Goal: Task Accomplishment & Management: Manage account settings

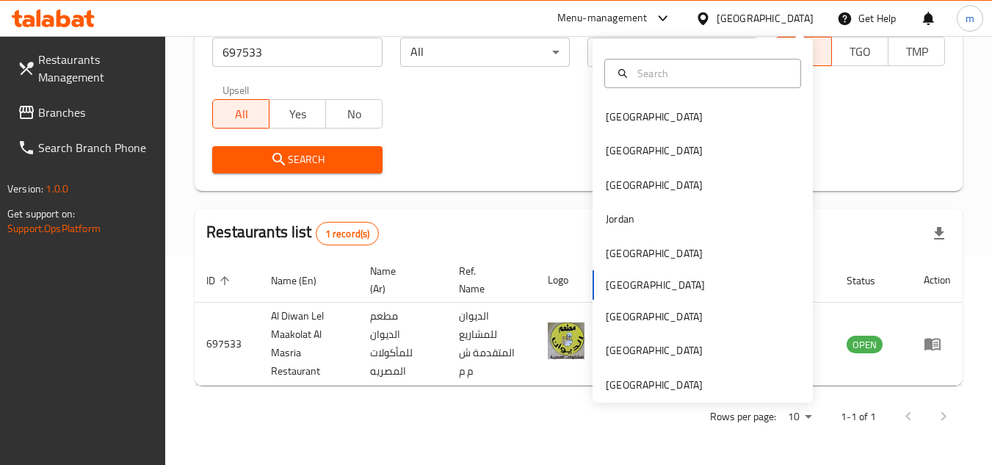
scroll to position [208, 0]
click at [639, 259] on div "Kuwait" at bounding box center [702, 253] width 220 height 34
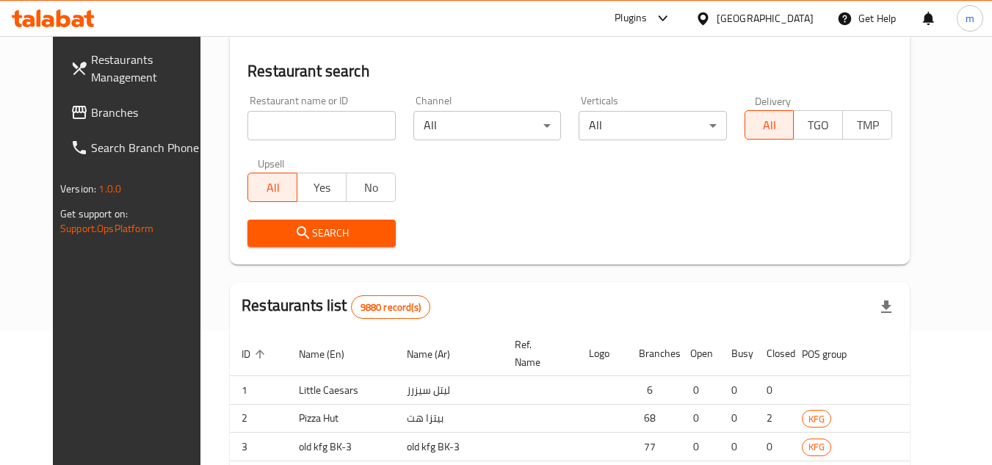
scroll to position [208, 0]
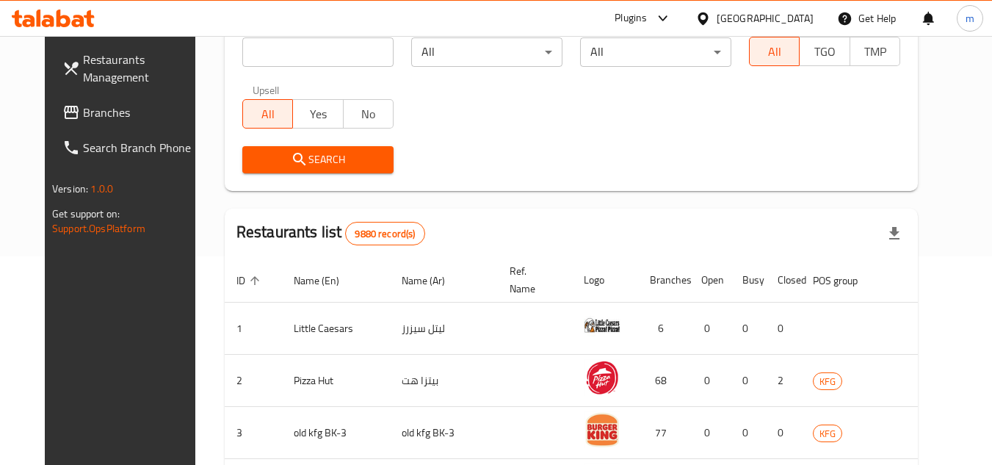
click at [124, 128] on link "Branches" at bounding box center [131, 112] width 160 height 35
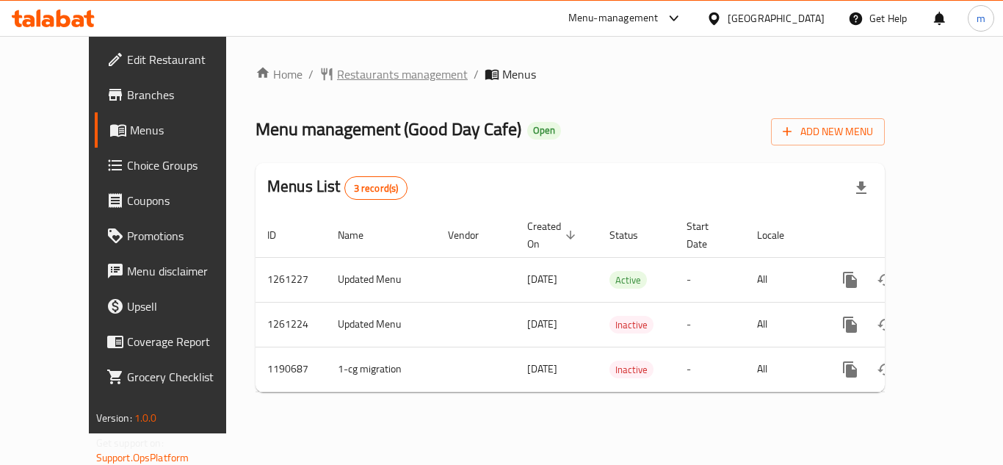
click at [360, 79] on span "Restaurants management" at bounding box center [402, 74] width 131 height 18
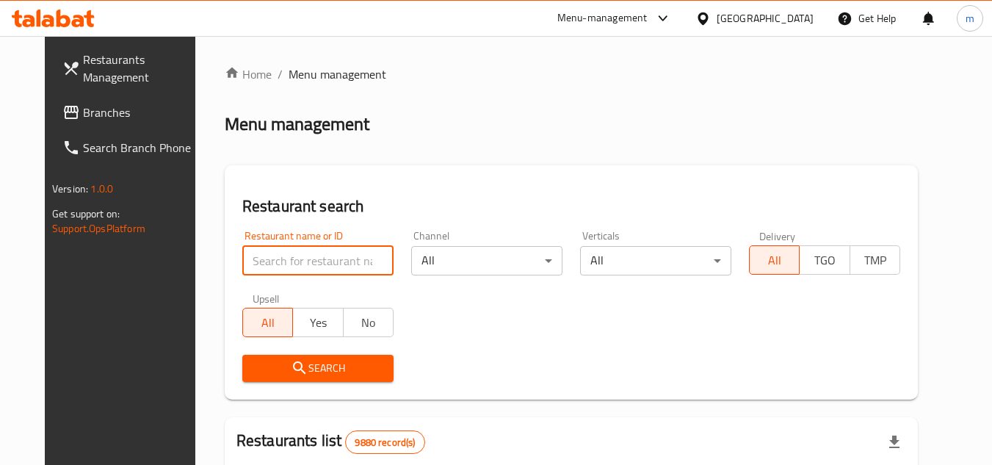
click at [342, 263] on input "search" at bounding box center [317, 260] width 151 height 29
paste input "655893"
type input "655893"
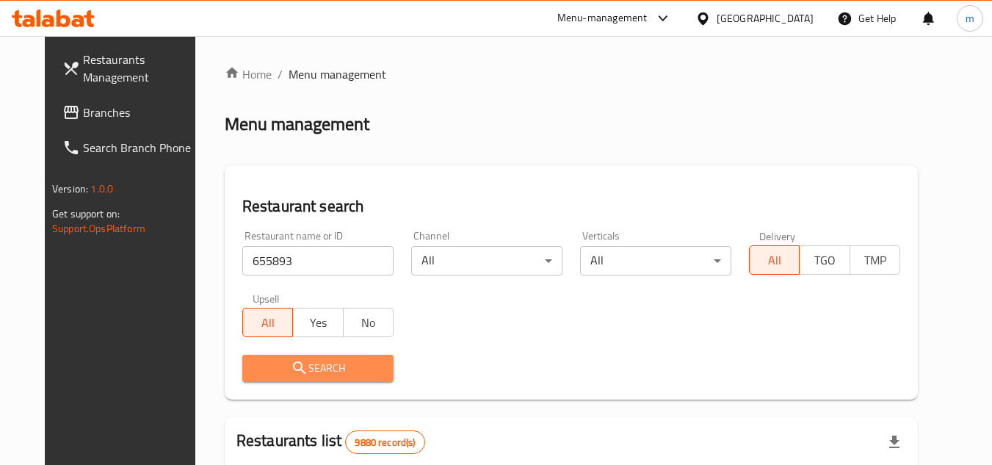
click at [331, 355] on button "Search" at bounding box center [317, 368] width 151 height 27
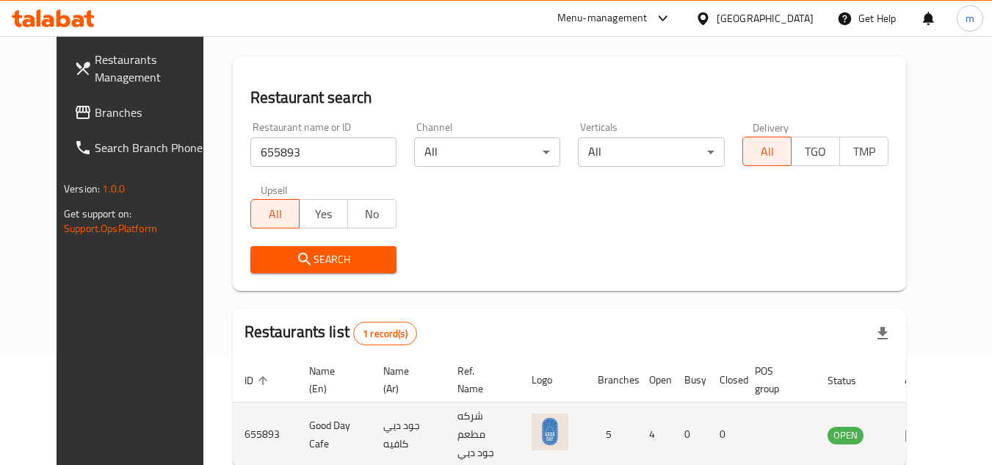
scroll to position [147, 0]
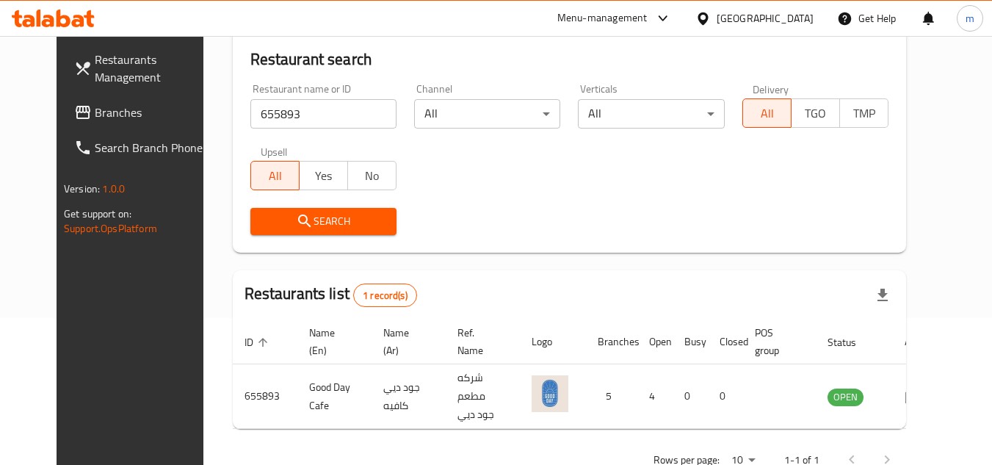
click at [708, 18] on icon at bounding box center [702, 18] width 10 height 12
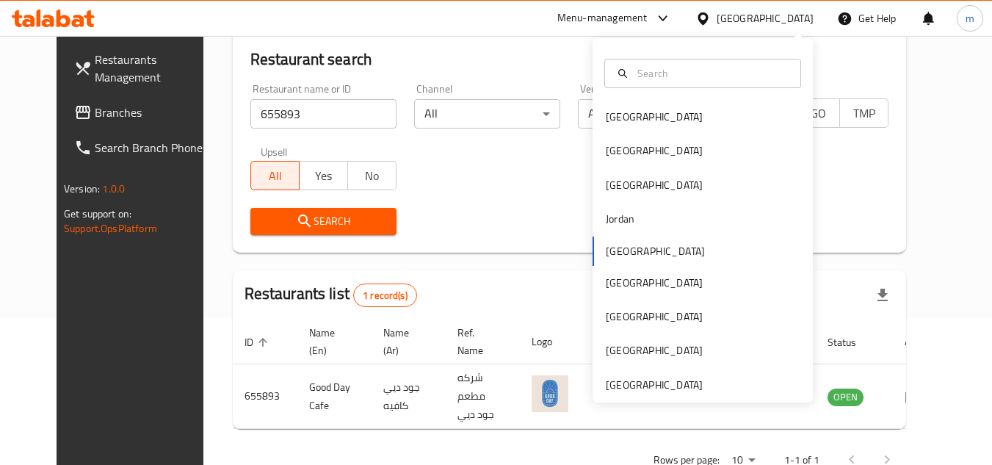
click at [644, 393] on div "Bahrain Egypt Iraq Jordan Kuwait Oman Qatar Saudi Arabia United Arab Emirates" at bounding box center [702, 220] width 220 height 364
click at [647, 379] on div "[GEOGRAPHIC_DATA]" at bounding box center [654, 385] width 97 height 16
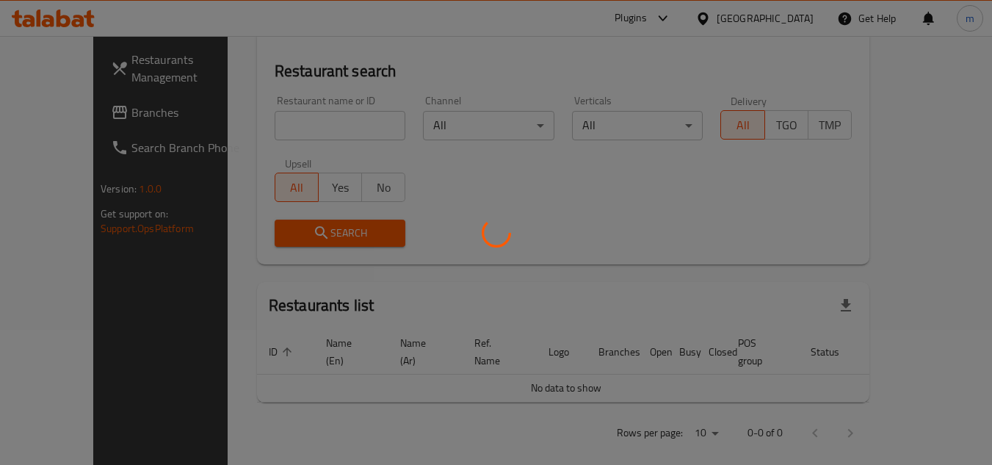
scroll to position [147, 0]
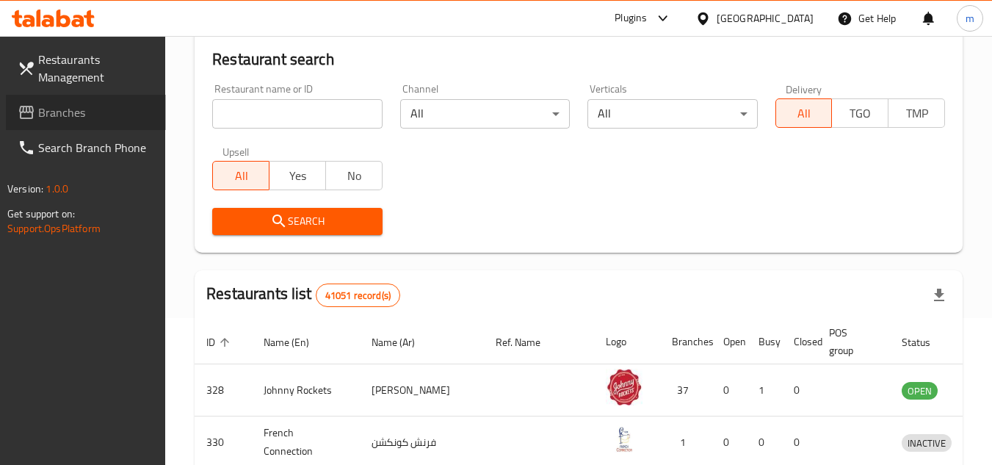
click at [92, 102] on link "Branches" at bounding box center [86, 112] width 160 height 35
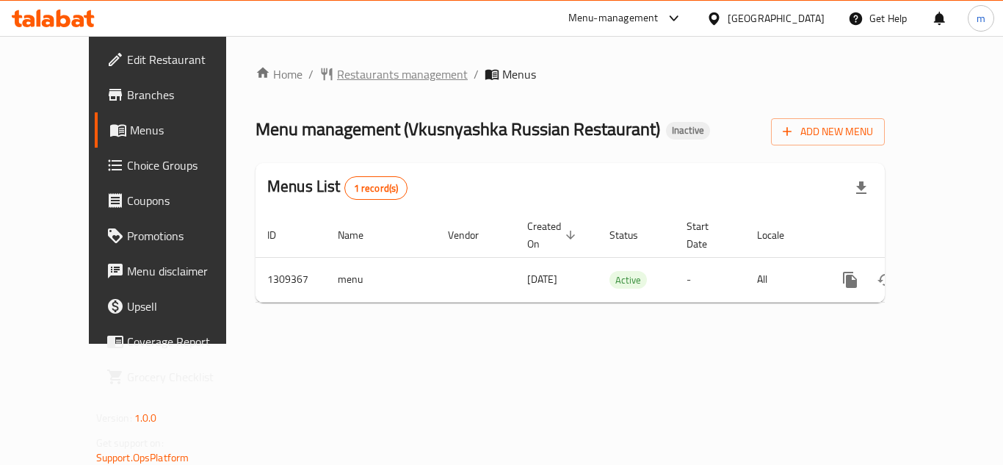
click at [359, 71] on span "Restaurants management" at bounding box center [402, 74] width 131 height 18
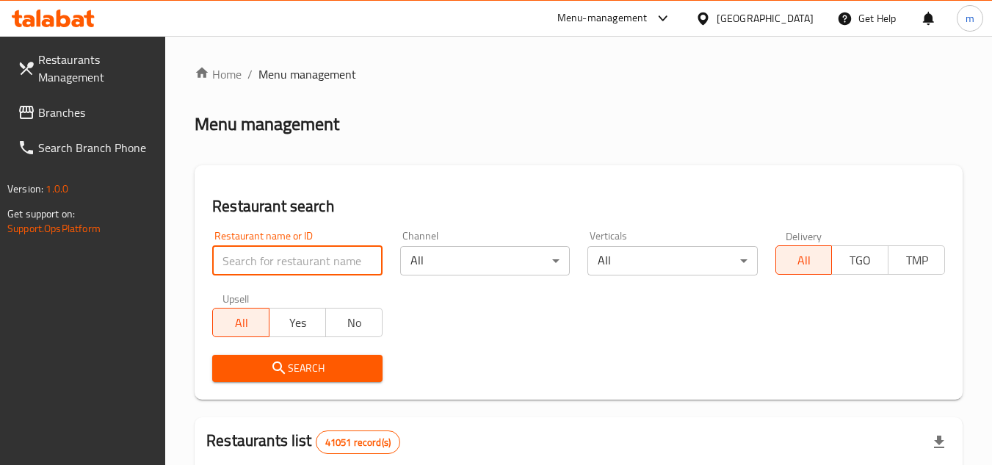
click at [304, 266] on input "search" at bounding box center [297, 260] width 170 height 29
paste input "705212"
type input "705212"
click at [282, 371] on icon "submit" at bounding box center [278, 367] width 12 height 12
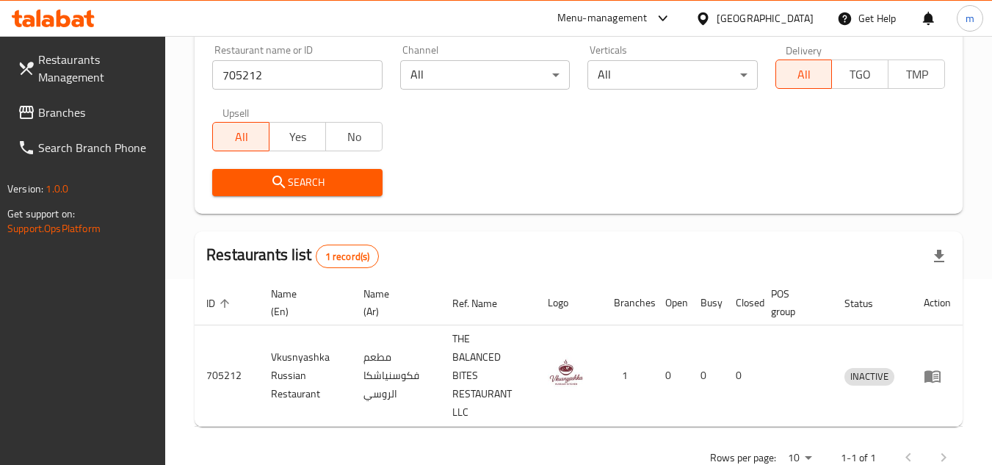
scroll to position [208, 0]
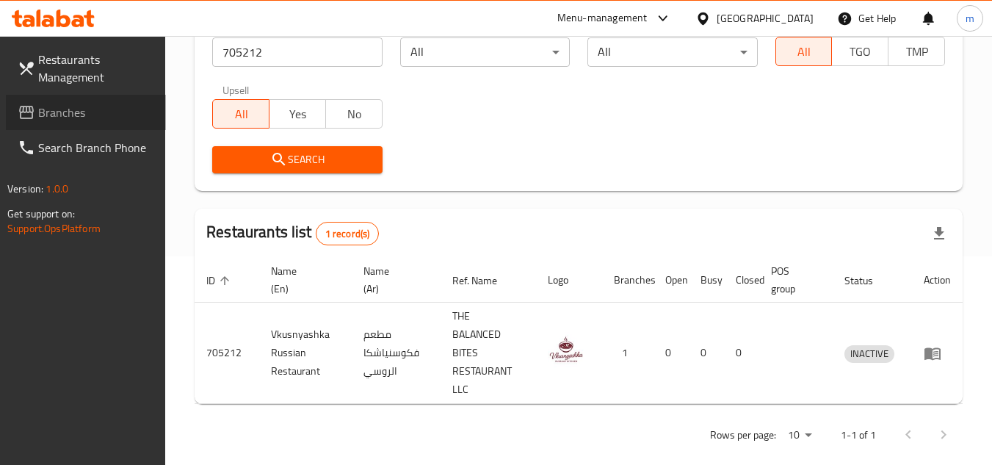
click at [76, 100] on link "Branches" at bounding box center [86, 112] width 160 height 35
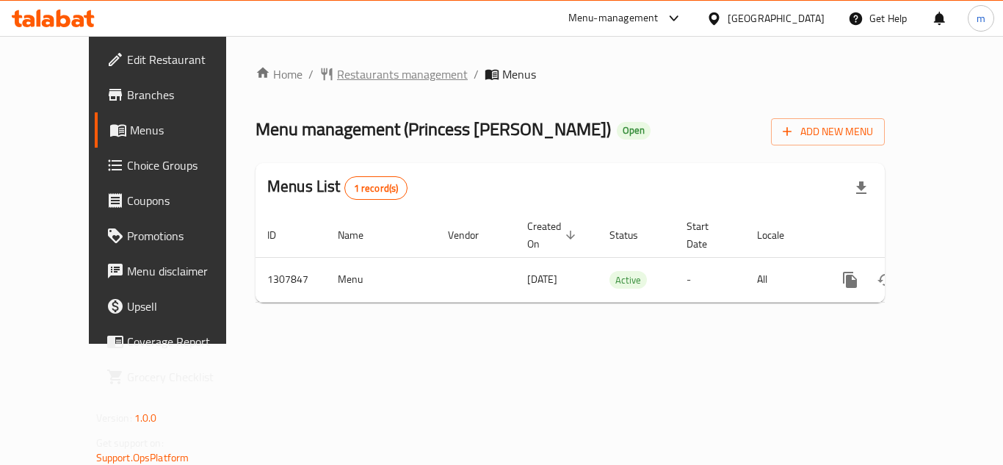
click at [337, 76] on span "Restaurants management" at bounding box center [402, 74] width 131 height 18
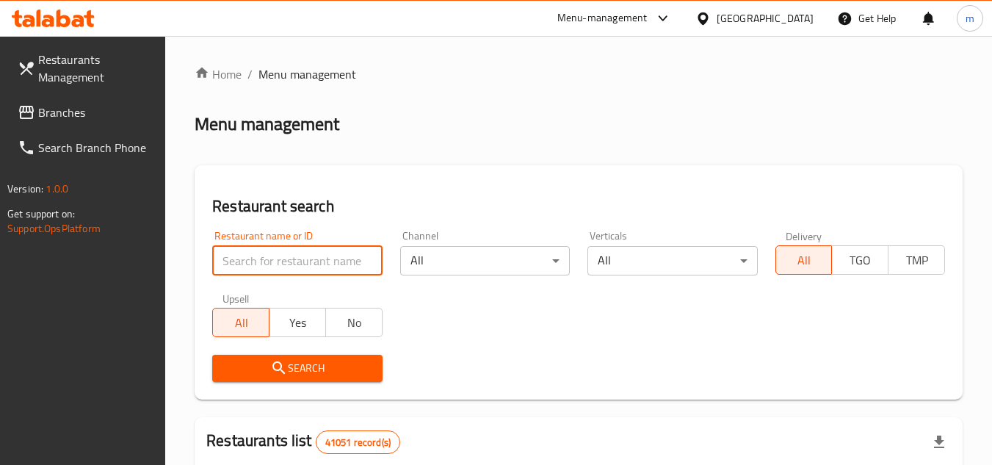
click at [284, 258] on input "search" at bounding box center [297, 260] width 170 height 29
paste input "704386"
type input "704386"
click at [266, 369] on span "Search" at bounding box center [297, 368] width 146 height 18
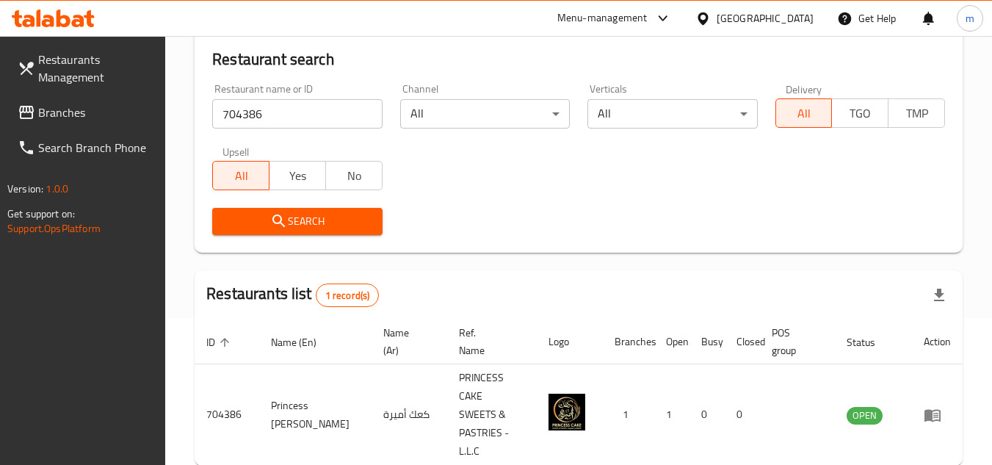
scroll to position [190, 0]
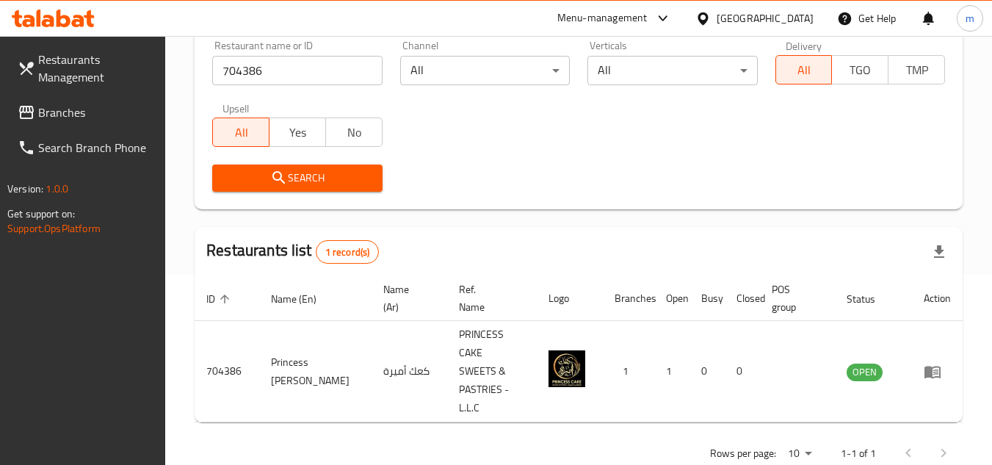
click at [735, 21] on div "[GEOGRAPHIC_DATA]" at bounding box center [764, 18] width 97 height 16
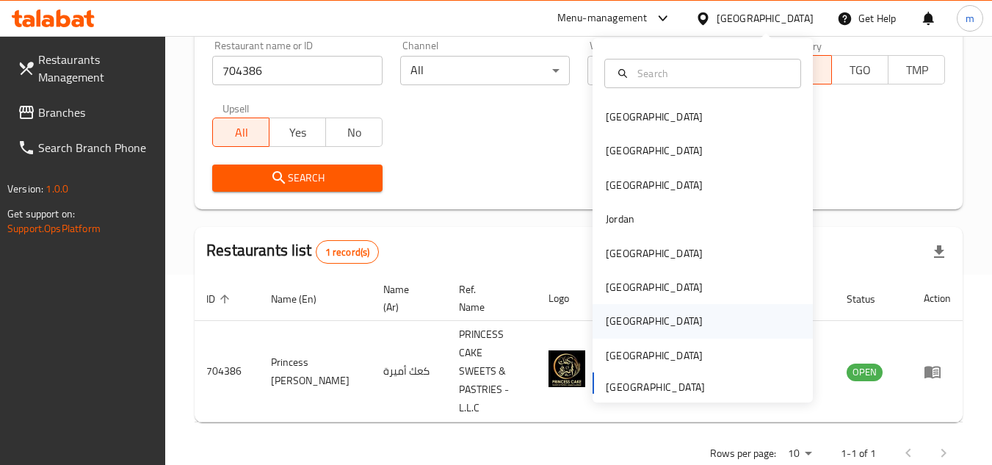
click at [628, 319] on div "[GEOGRAPHIC_DATA]" at bounding box center [654, 321] width 120 height 34
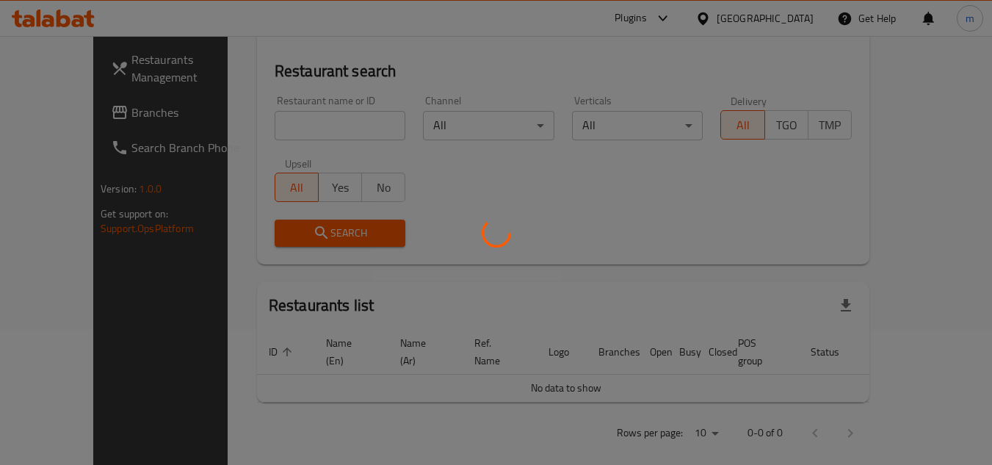
scroll to position [190, 0]
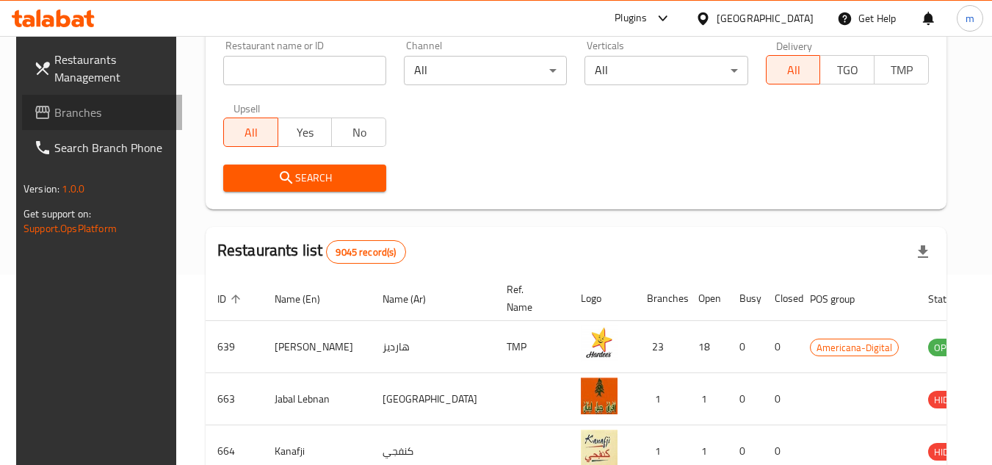
click at [96, 126] on link "Branches" at bounding box center [102, 112] width 160 height 35
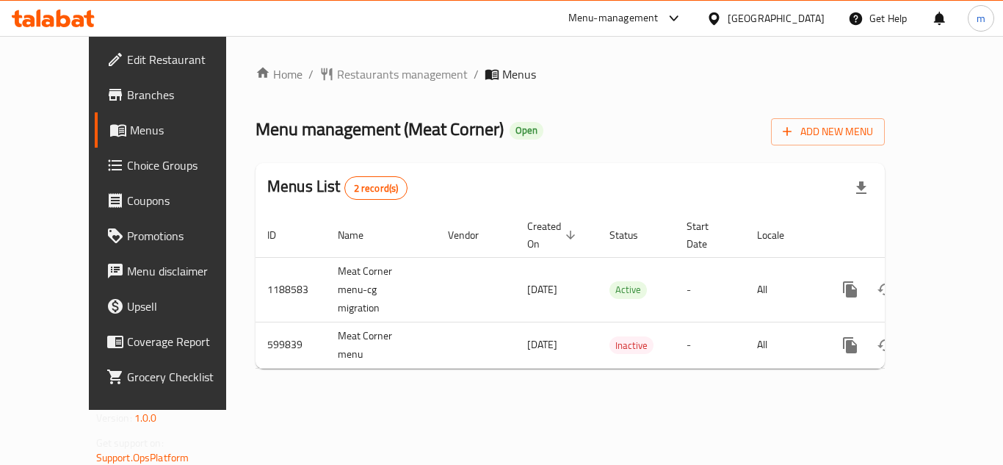
click at [366, 78] on span "Restaurants management" at bounding box center [402, 74] width 131 height 18
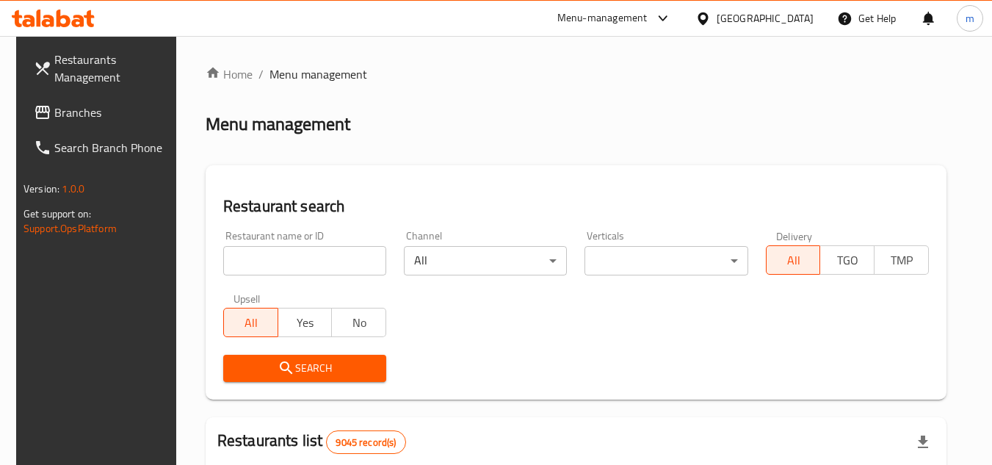
click at [314, 255] on input "search" at bounding box center [304, 260] width 163 height 29
paste input "637636"
type input "637636"
click at [287, 377] on span "Search" at bounding box center [304, 368] width 139 height 18
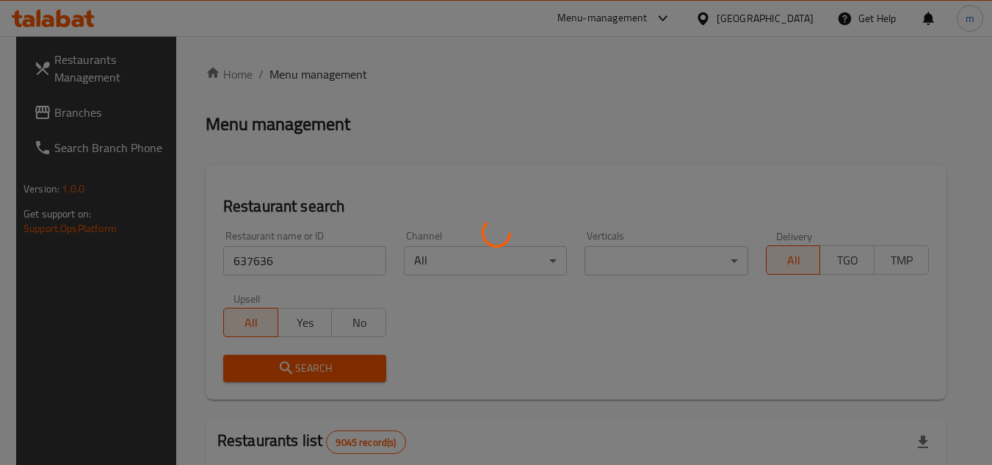
click at [287, 377] on div at bounding box center [496, 232] width 992 height 465
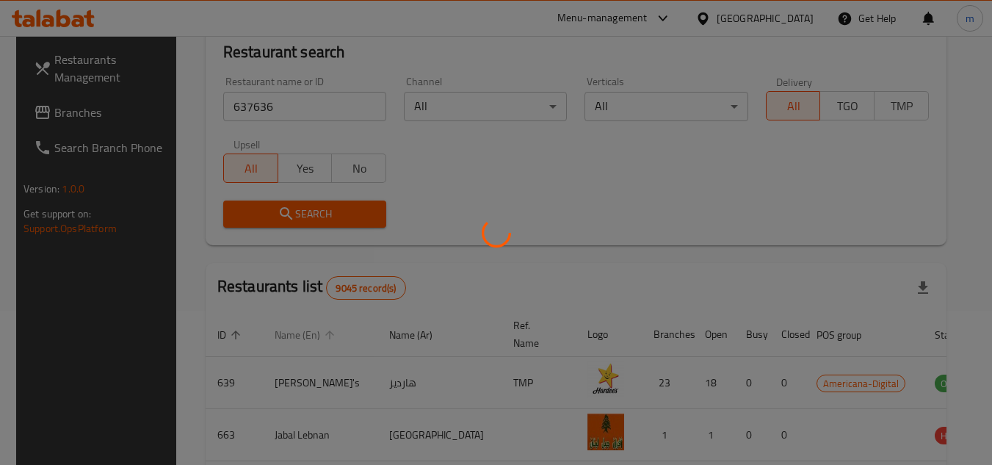
scroll to position [178, 0]
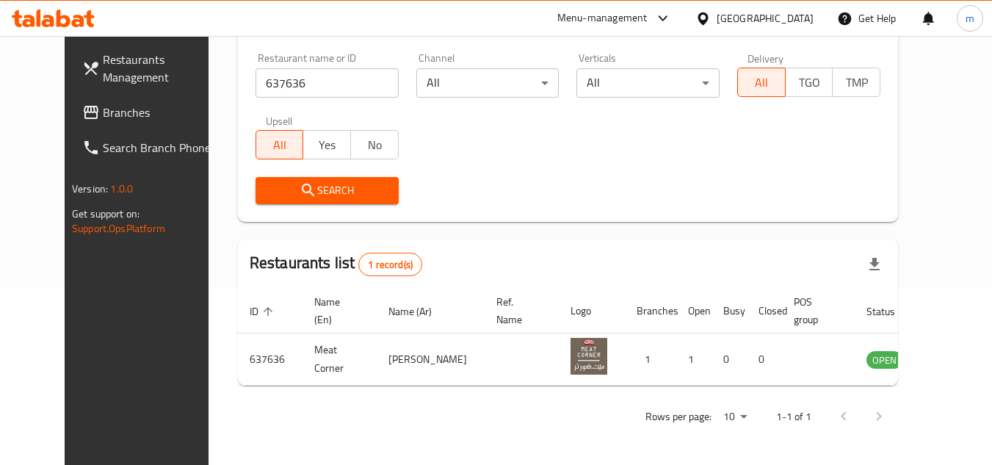
click at [710, 17] on icon at bounding box center [702, 18] width 15 height 15
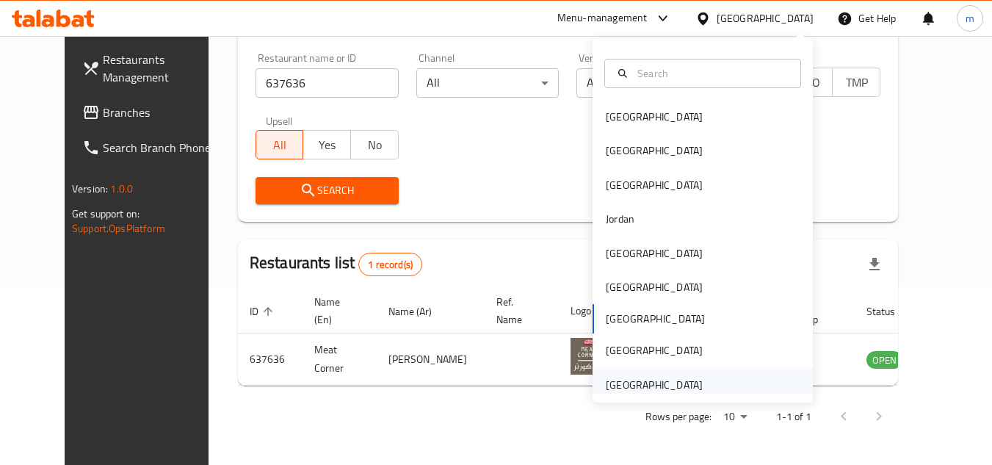
click at [653, 381] on div "[GEOGRAPHIC_DATA]" at bounding box center [654, 385] width 97 height 16
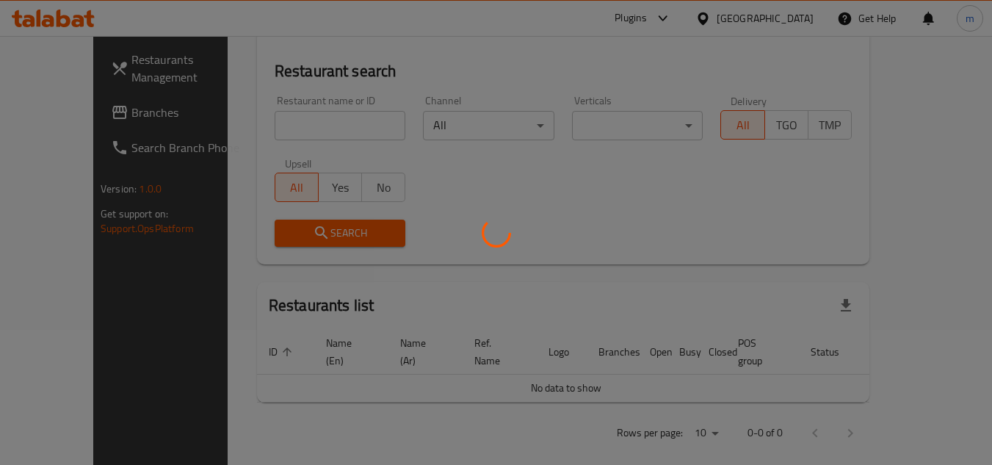
scroll to position [178, 0]
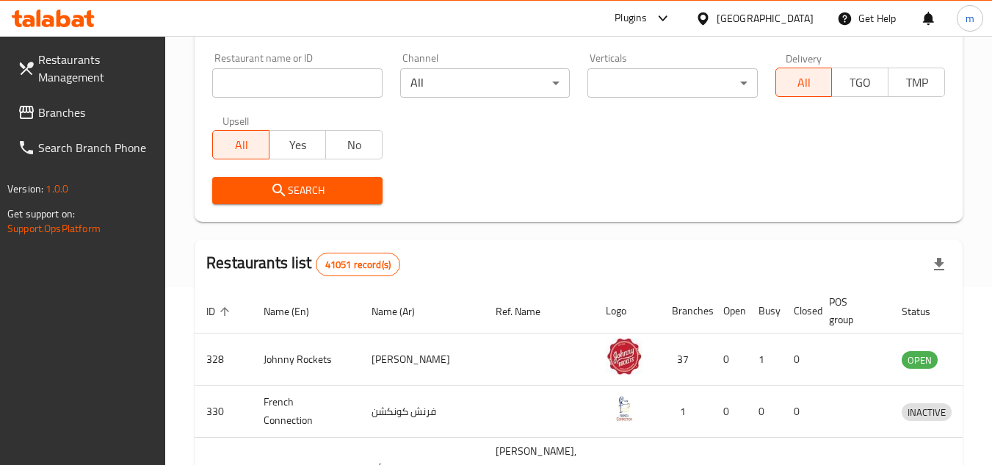
click at [54, 112] on span "Branches" at bounding box center [96, 112] width 116 height 18
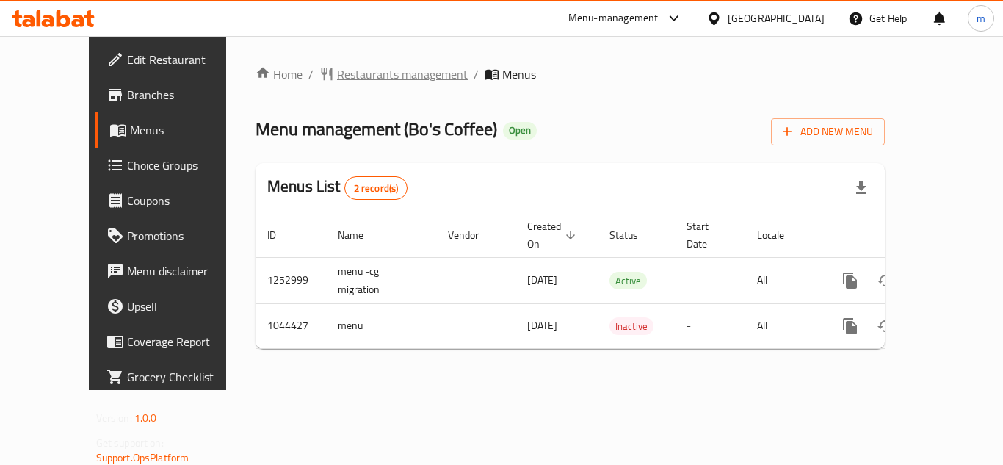
click at [358, 74] on span "Restaurants management" at bounding box center [402, 74] width 131 height 18
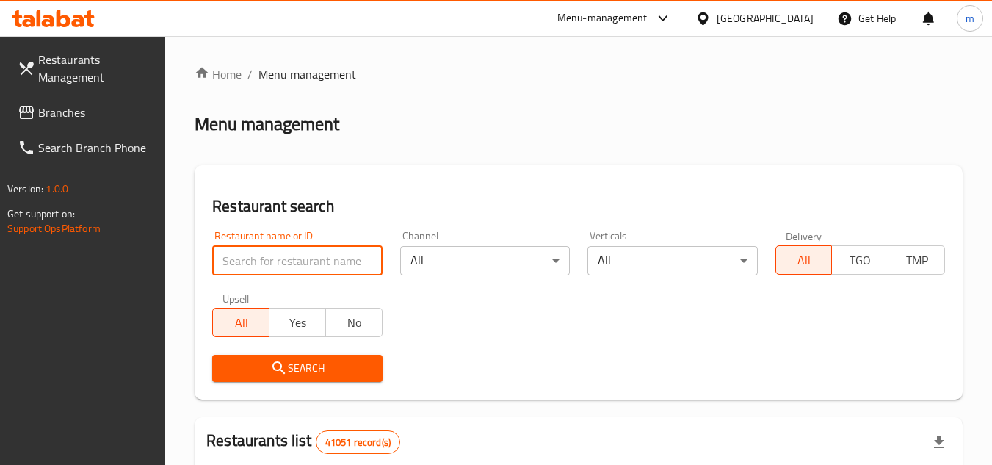
click at [326, 267] on input "search" at bounding box center [297, 260] width 170 height 29
paste input "662297"
type input "662297"
click at [288, 391] on div "Restaurant search Restaurant name or ID 662297 Restaurant name or ID Channel Al…" at bounding box center [578, 282] width 768 height 234
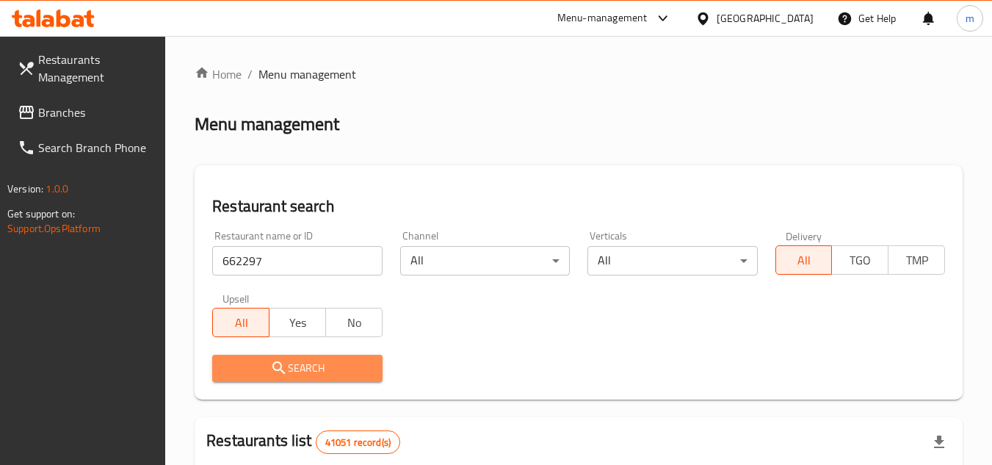
click at [299, 360] on span "Search" at bounding box center [297, 368] width 146 height 18
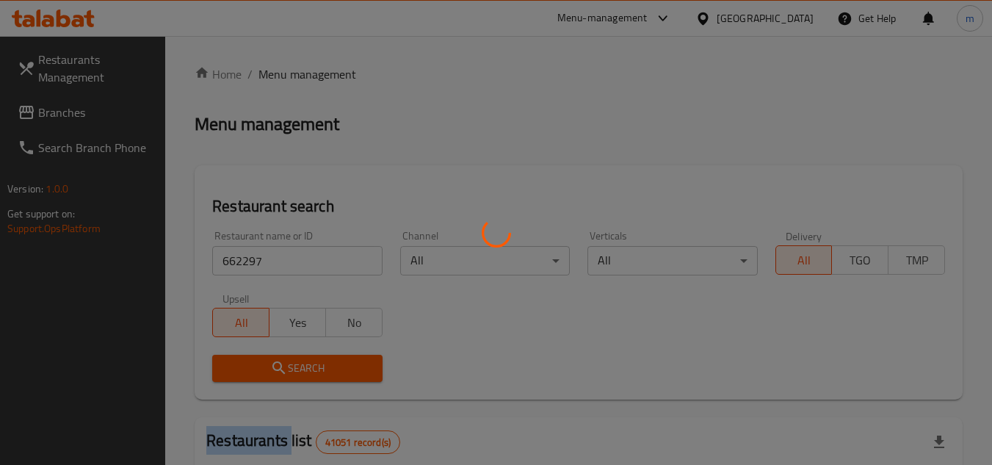
click at [299, 360] on div at bounding box center [496, 232] width 992 height 465
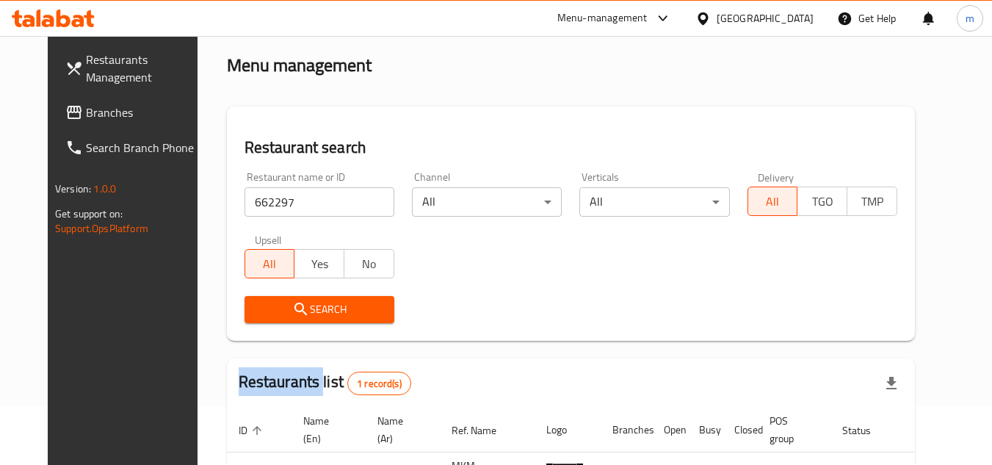
scroll to position [190, 0]
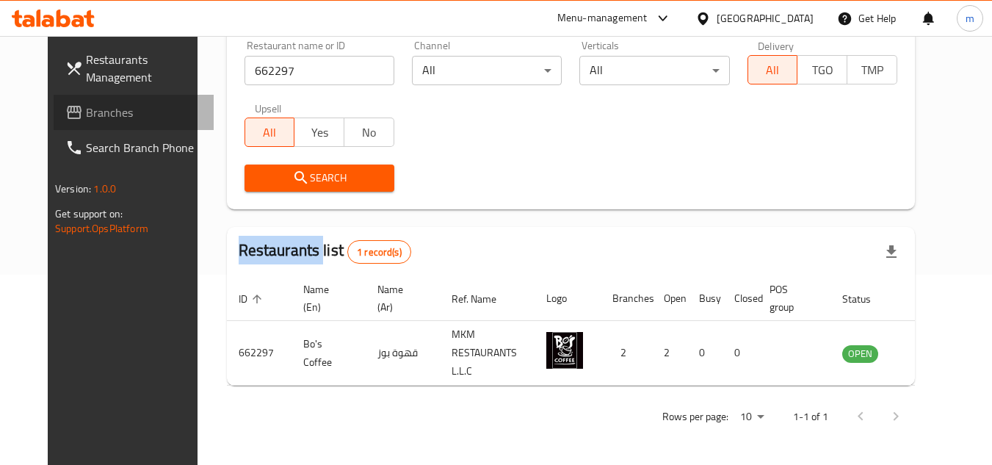
click at [65, 114] on icon at bounding box center [74, 112] width 18 height 18
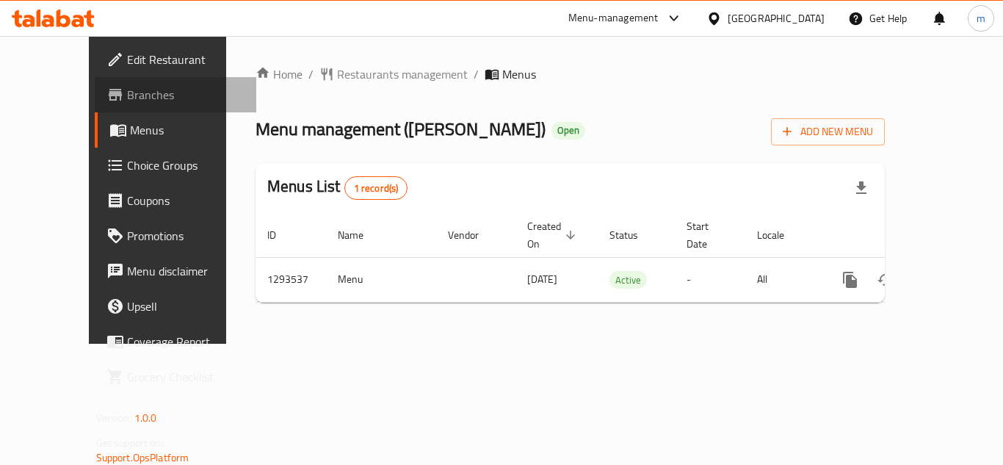
click at [127, 101] on span "Branches" at bounding box center [185, 95] width 117 height 18
click at [374, 71] on span "Restaurants management" at bounding box center [402, 74] width 131 height 18
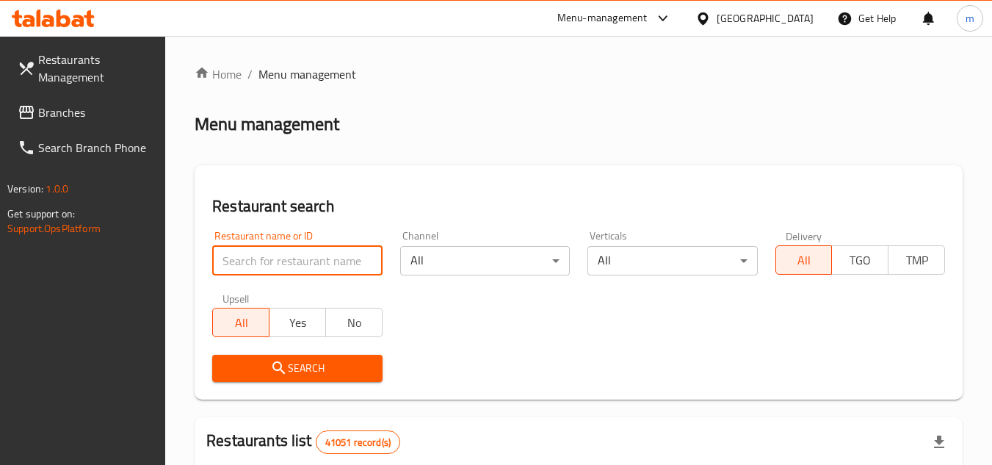
click at [325, 253] on input "search" at bounding box center [297, 260] width 170 height 29
paste input "699581"
type input "699581"
click at [294, 357] on button "Search" at bounding box center [297, 368] width 170 height 27
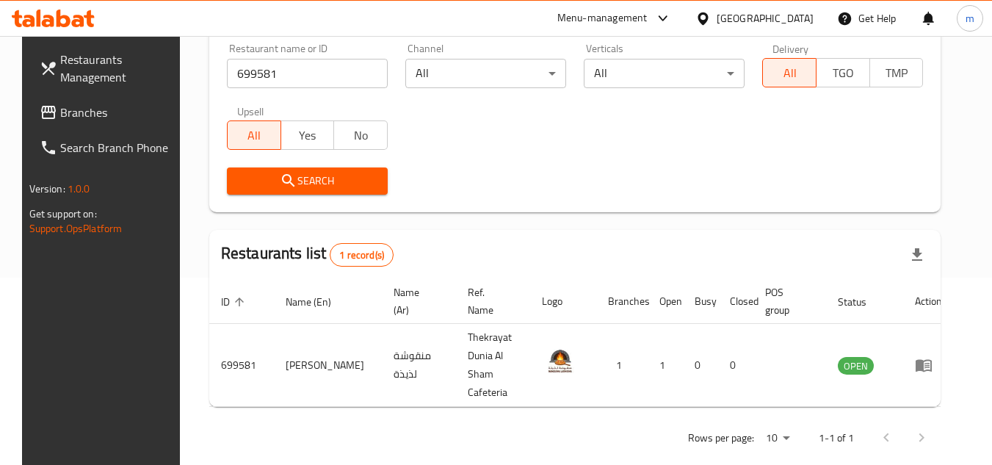
scroll to position [190, 0]
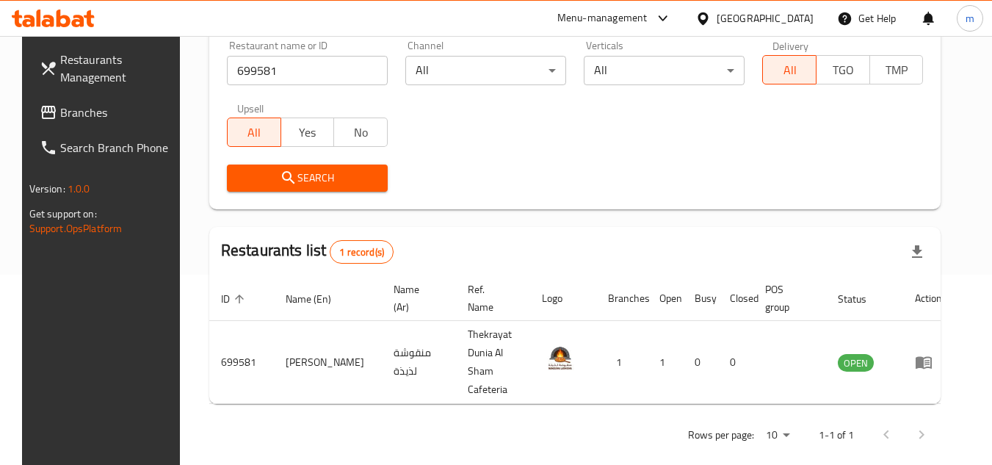
click at [349, 181] on span "Search" at bounding box center [307, 178] width 137 height 18
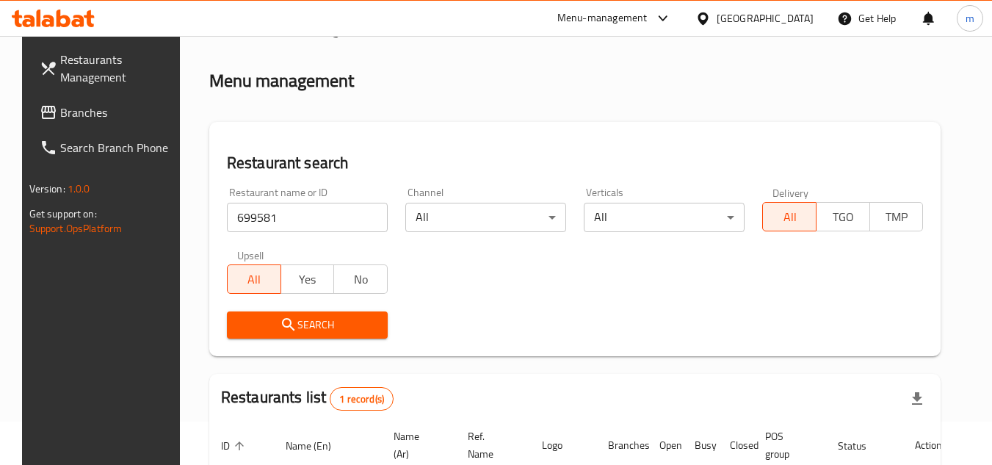
scroll to position [0, 0]
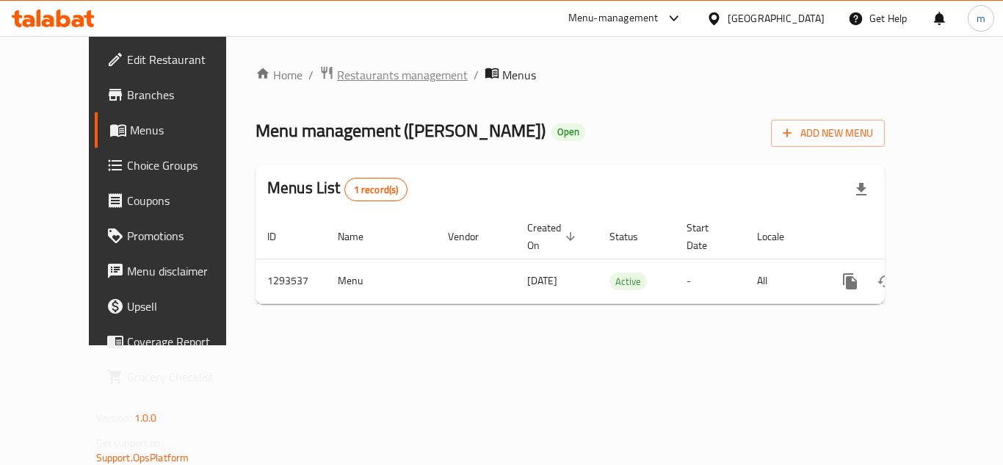
click at [337, 76] on span "Restaurants management" at bounding box center [402, 75] width 131 height 18
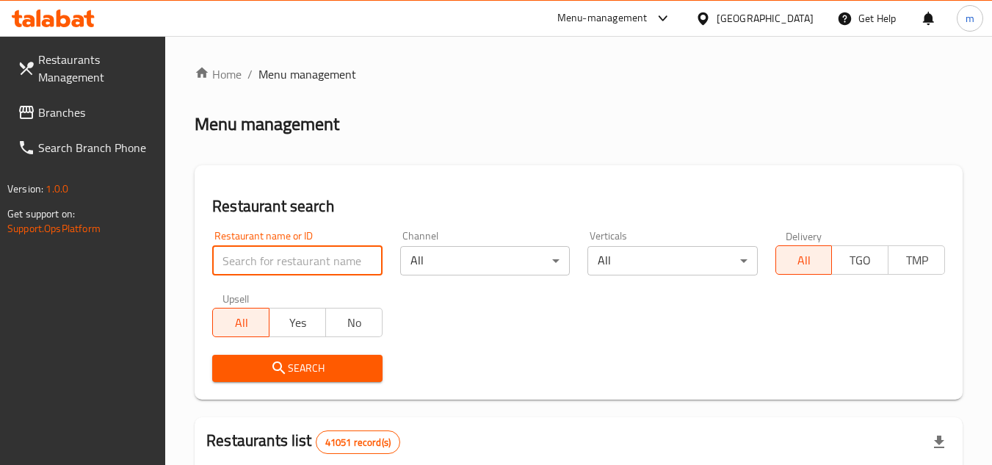
click at [302, 258] on input "search" at bounding box center [297, 260] width 170 height 29
paste input "699581"
type input "699581"
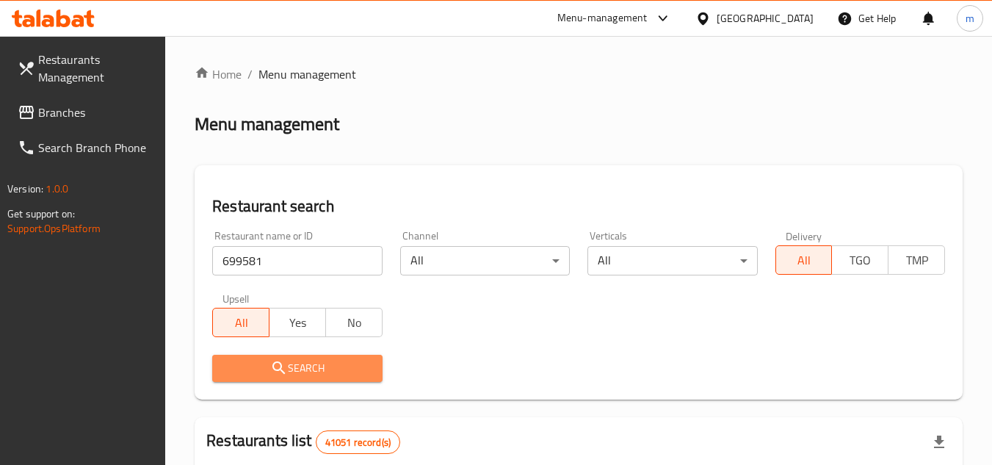
click at [297, 355] on button "Search" at bounding box center [297, 368] width 170 height 27
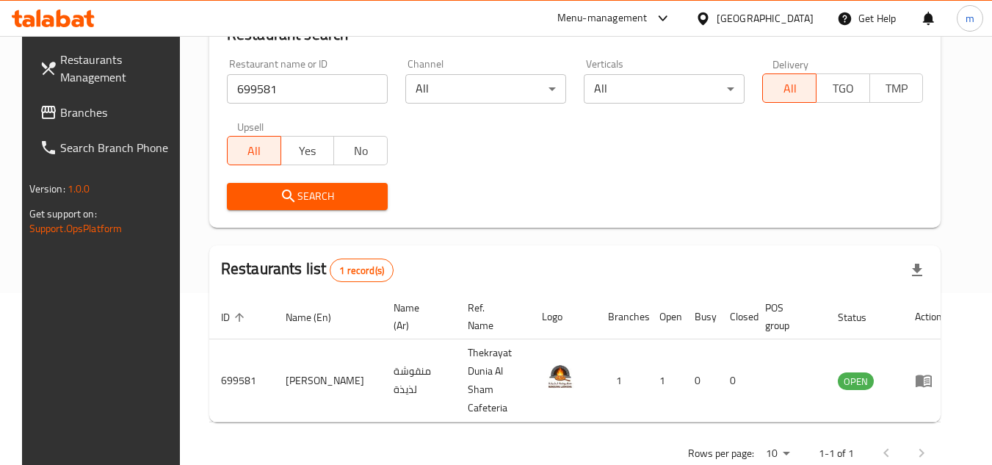
scroll to position [190, 0]
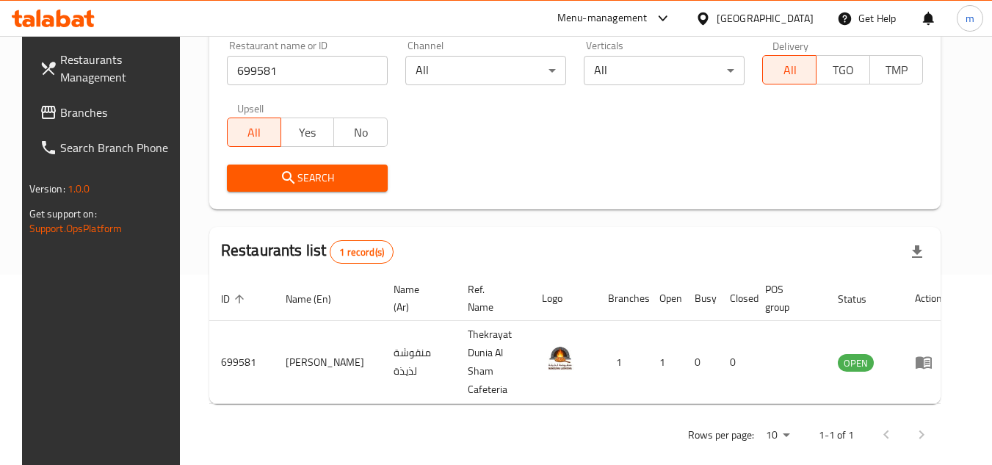
click at [774, 20] on div "[GEOGRAPHIC_DATA]" at bounding box center [764, 18] width 97 height 16
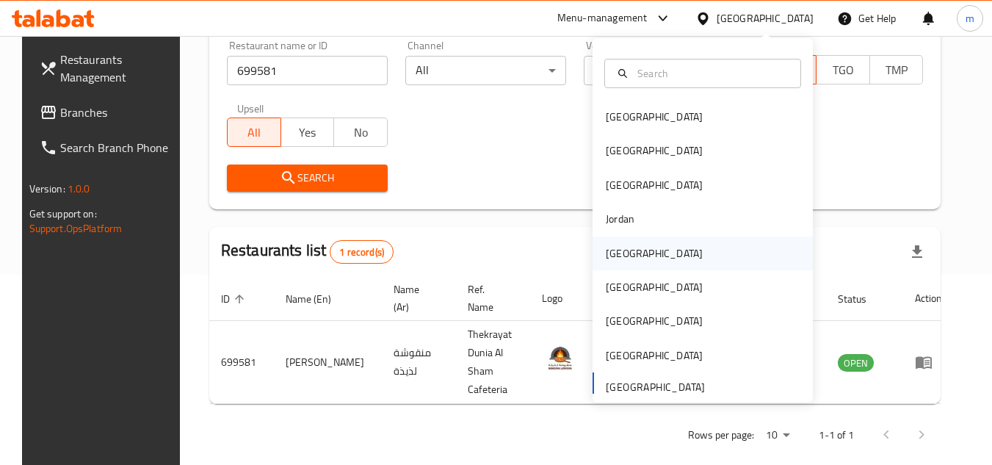
click at [650, 257] on div "[GEOGRAPHIC_DATA]" at bounding box center [702, 253] width 220 height 34
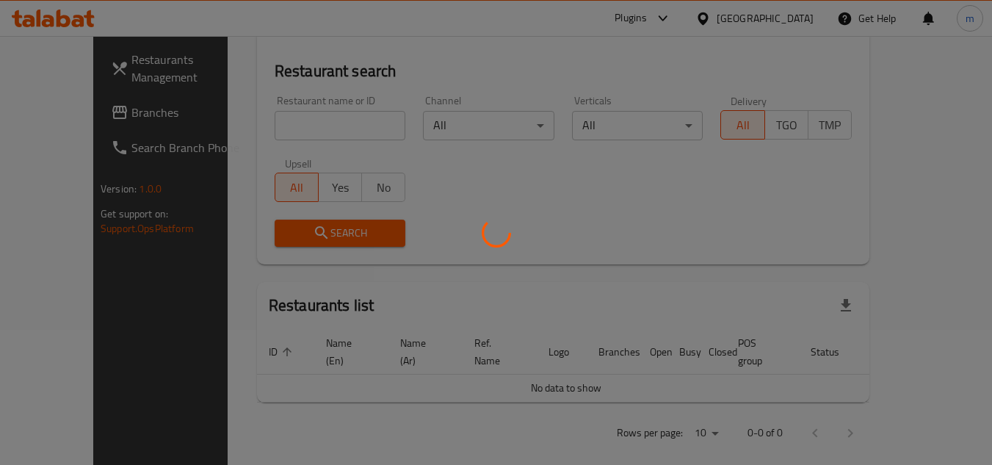
scroll to position [190, 0]
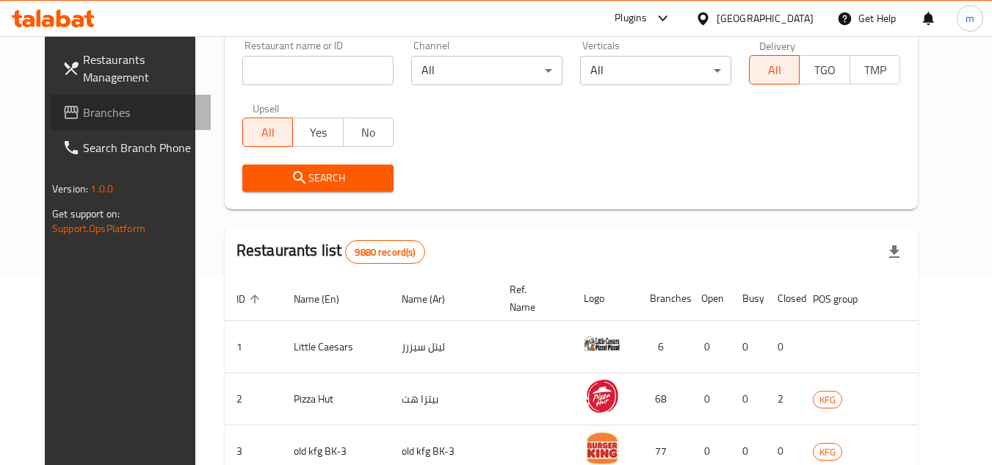
click at [83, 114] on span "Branches" at bounding box center [141, 112] width 116 height 18
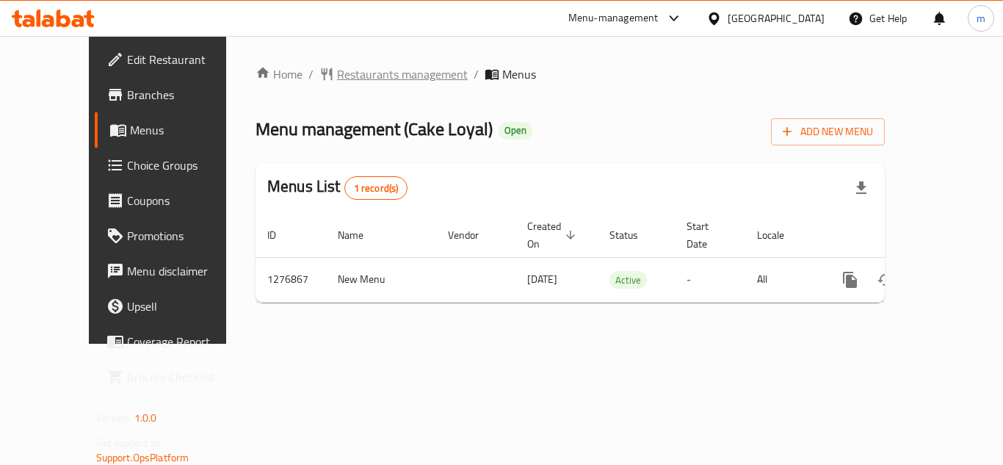
click at [379, 73] on span "Restaurants management" at bounding box center [402, 74] width 131 height 18
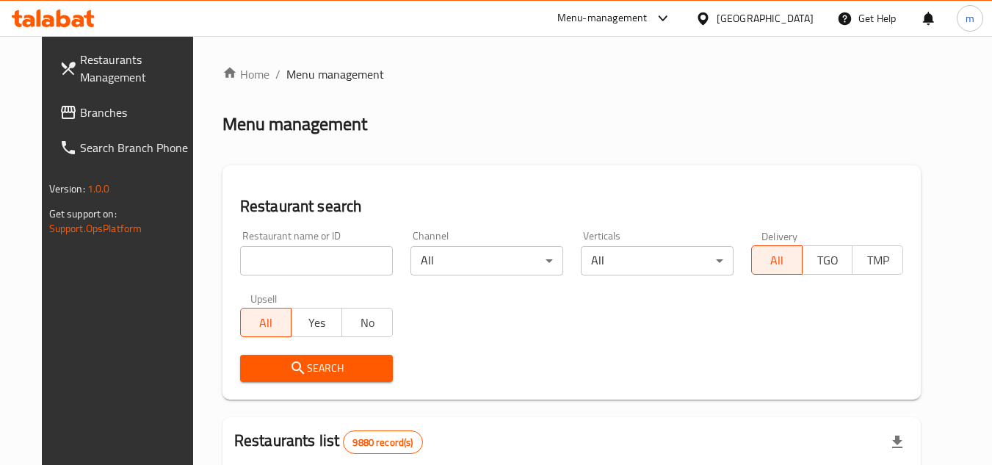
click at [307, 263] on input "search" at bounding box center [316, 260] width 153 height 29
paste input "692168"
type input "692168"
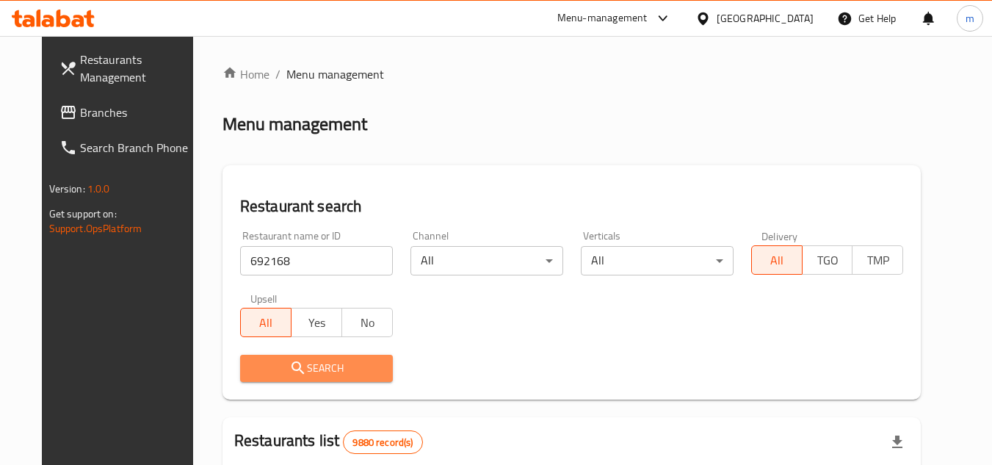
click at [267, 362] on span "Search" at bounding box center [316, 368] width 129 height 18
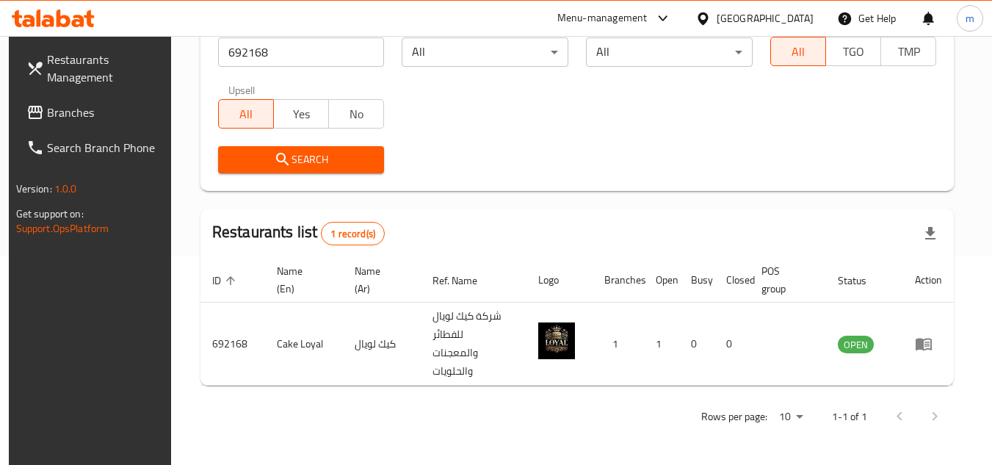
scroll to position [190, 0]
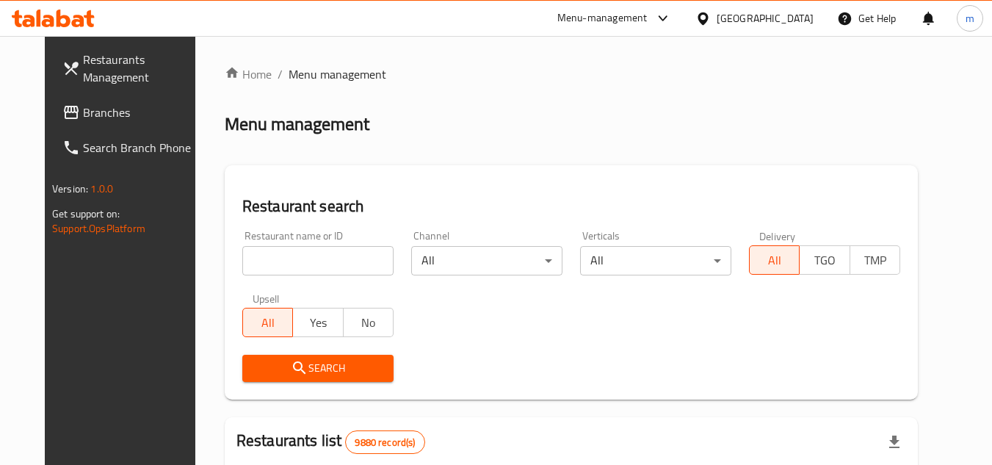
click at [809, 34] on div "[GEOGRAPHIC_DATA]" at bounding box center [754, 18] width 142 height 35
click at [809, 22] on div "[GEOGRAPHIC_DATA]" at bounding box center [764, 18] width 97 height 16
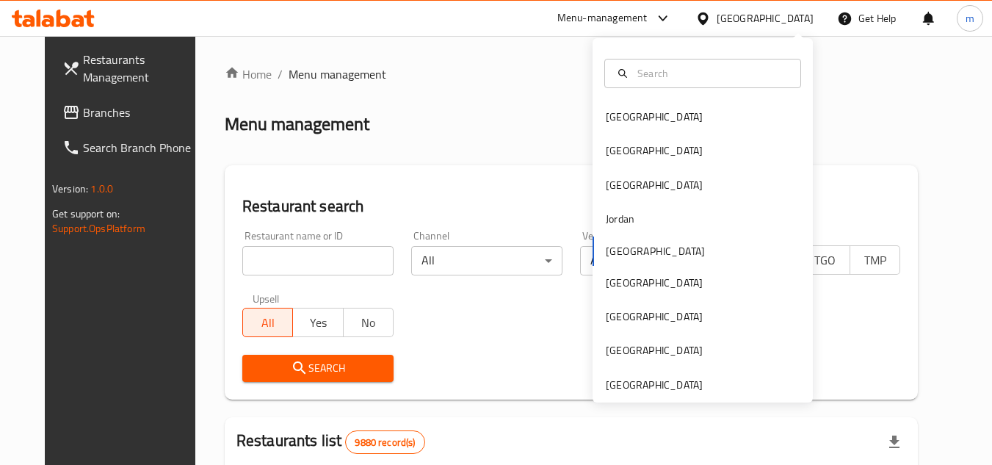
click at [668, 394] on div "Bahrain Egypt Iraq Jordan Kuwait Oman Qatar Saudi Arabia United Arab Emirates" at bounding box center [702, 220] width 220 height 364
click at [669, 390] on div "[GEOGRAPHIC_DATA]" at bounding box center [654, 385] width 97 height 16
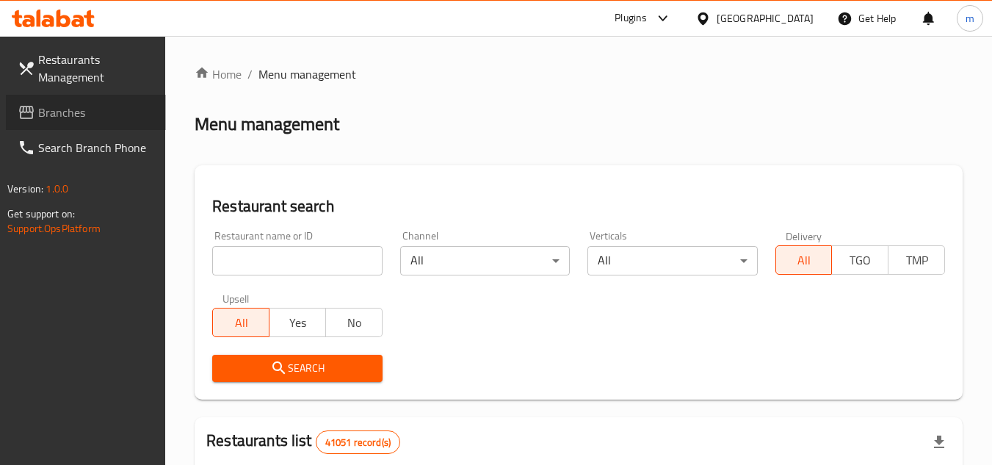
click at [49, 117] on span "Branches" at bounding box center [96, 112] width 116 height 18
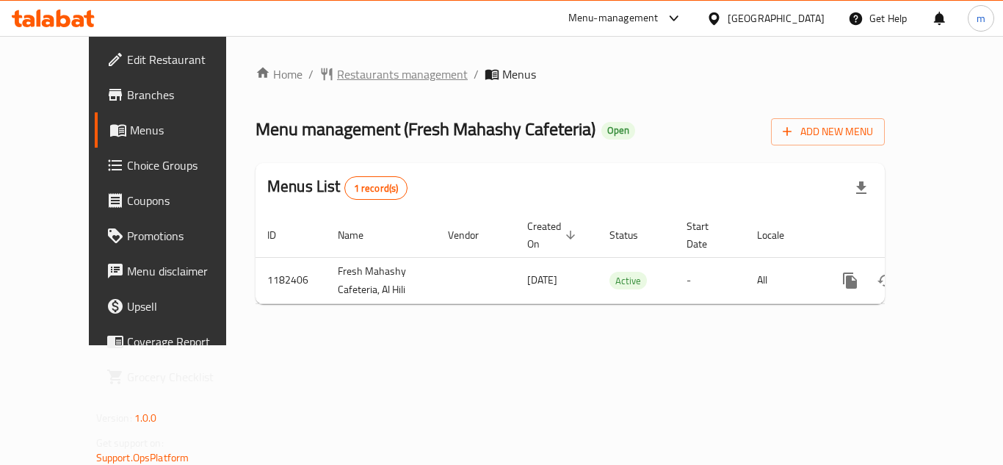
click at [369, 79] on span "Restaurants management" at bounding box center [402, 74] width 131 height 18
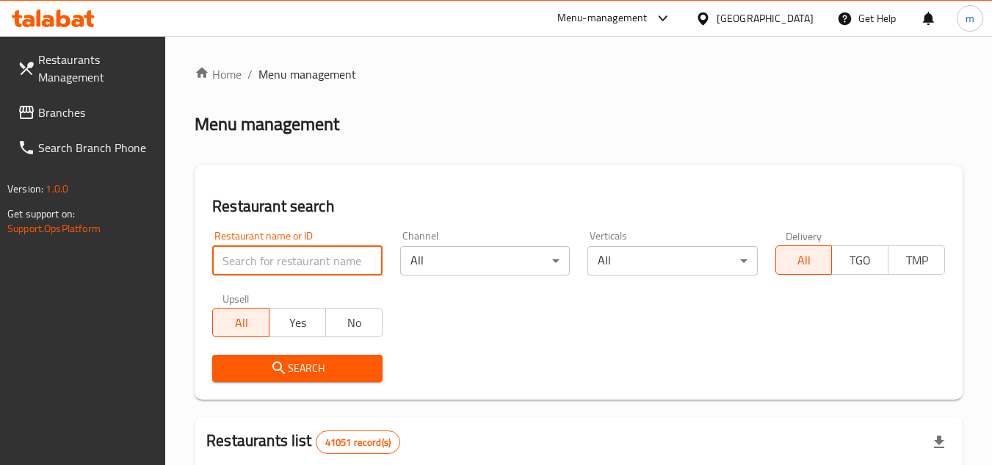
click at [291, 255] on input "search" at bounding box center [297, 260] width 170 height 29
paste input "666045"
type input "666045"
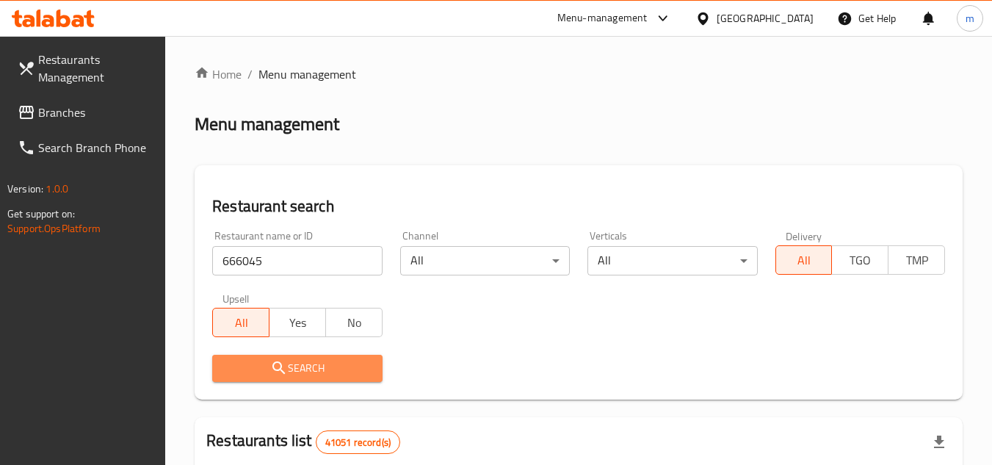
click at [268, 365] on span "Search" at bounding box center [297, 368] width 146 height 18
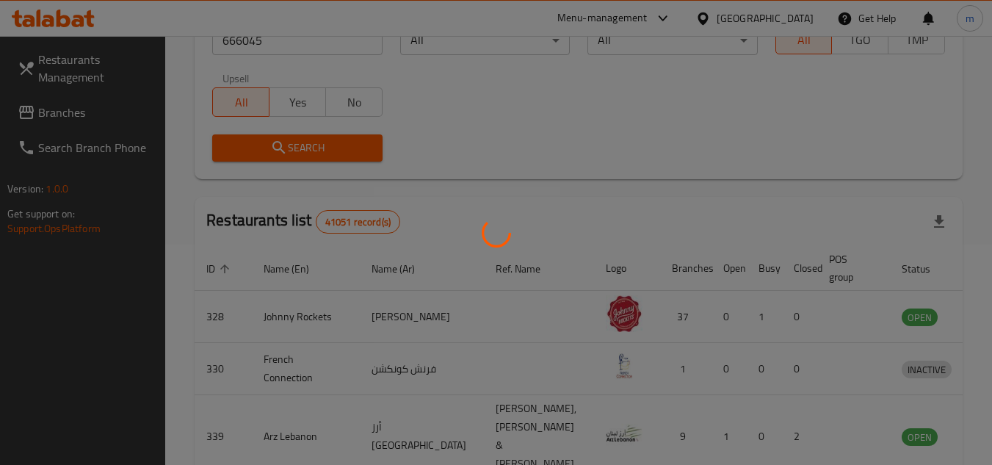
scroll to position [208, 0]
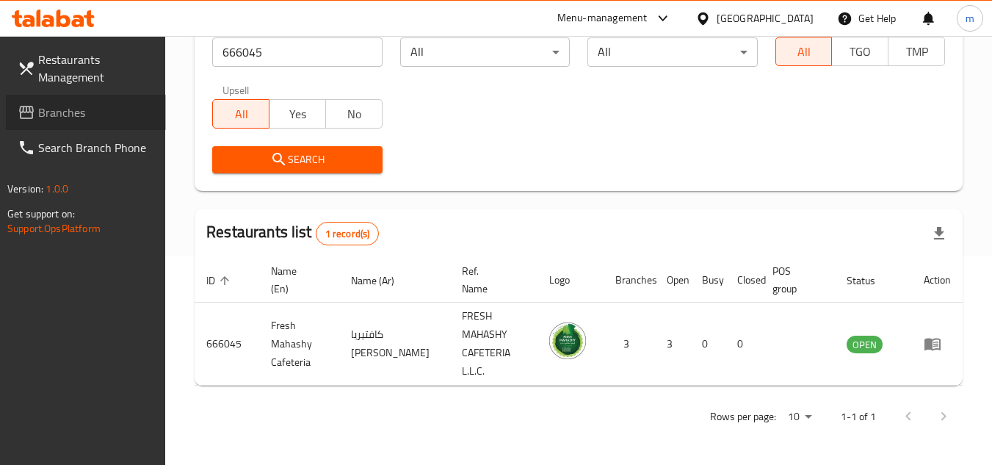
click at [126, 109] on span "Branches" at bounding box center [96, 112] width 116 height 18
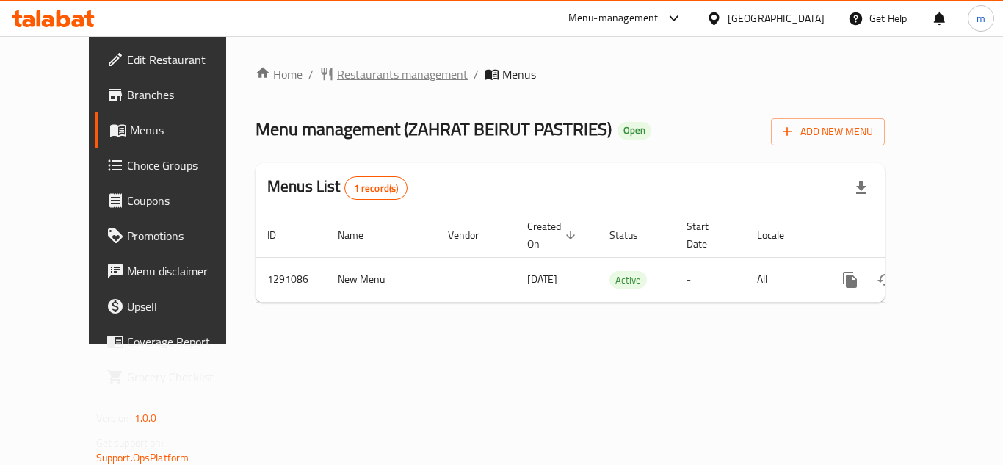
click at [353, 70] on span "Restaurants management" at bounding box center [402, 74] width 131 height 18
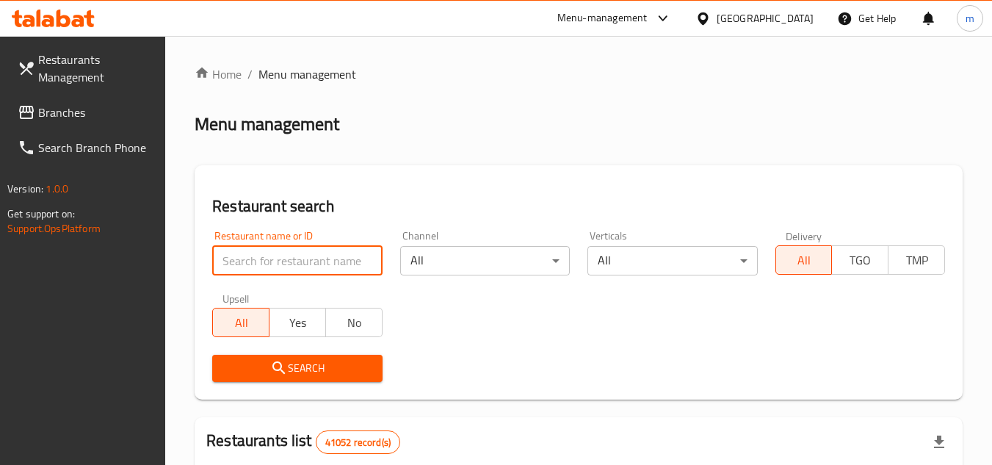
click at [271, 264] on input "search" at bounding box center [297, 260] width 170 height 29
paste input "698506"
type input "698506"
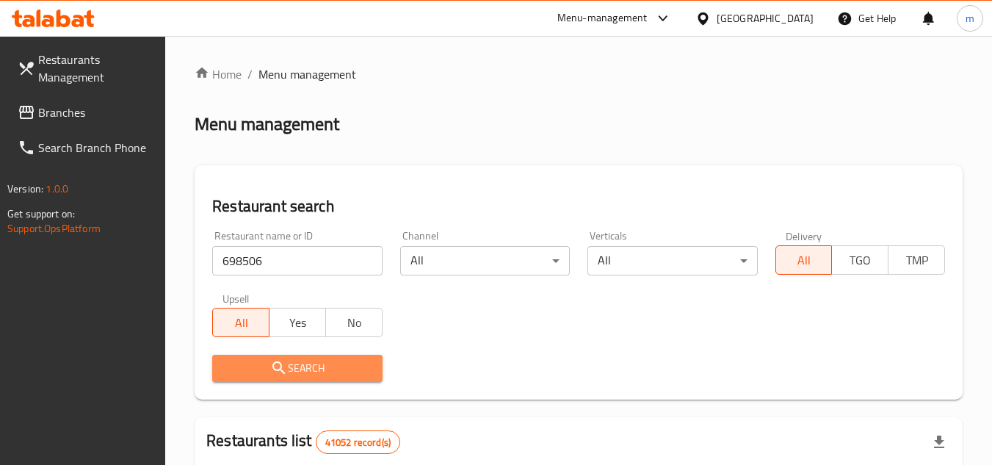
click at [259, 360] on span "Search" at bounding box center [297, 368] width 146 height 18
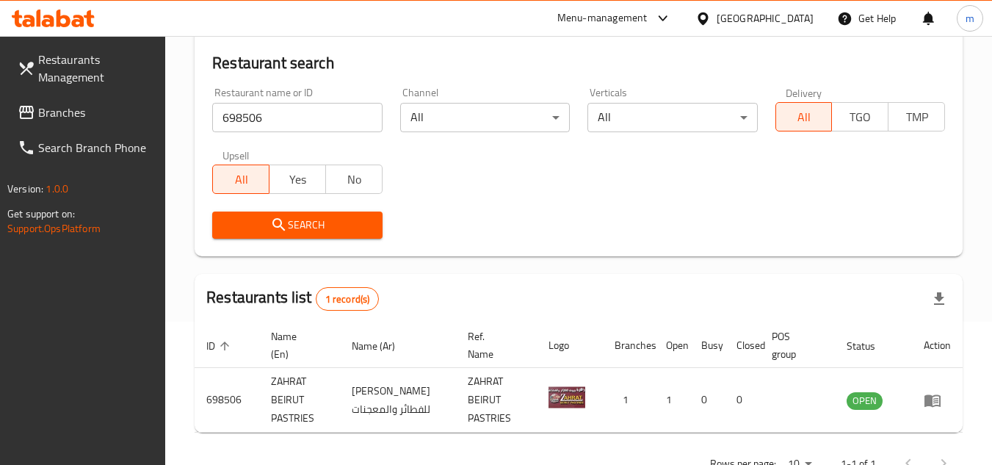
scroll to position [190, 0]
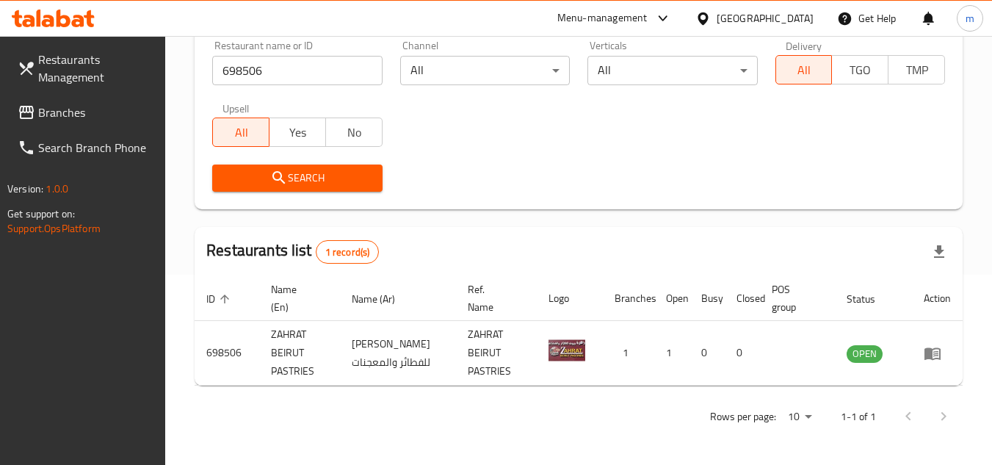
click at [45, 103] on span "Branches" at bounding box center [96, 112] width 116 height 18
